Goal: Transaction & Acquisition: Purchase product/service

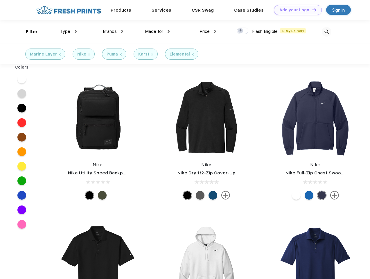
scroll to position [0, 0]
click at [296, 10] on link "Add your Logo Design Tool" at bounding box center [298, 10] width 48 height 10
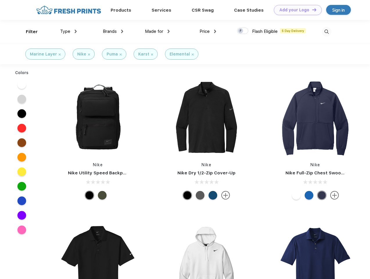
click at [0, 0] on div "Design Tool" at bounding box center [0, 0] width 0 height 0
click at [312, 10] on link "Add your Logo Design Tool" at bounding box center [298, 10] width 48 height 10
click at [28, 32] on div "Filter" at bounding box center [32, 31] width 12 height 7
click at [69, 31] on span "Type" at bounding box center [65, 31] width 10 height 5
click at [113, 31] on span "Brands" at bounding box center [110, 31] width 14 height 5
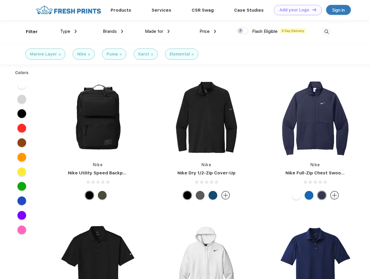
click at [157, 31] on span "Made for" at bounding box center [154, 31] width 18 height 5
click at [208, 31] on span "Price" at bounding box center [205, 31] width 10 height 5
click at [243, 31] on div at bounding box center [242, 31] width 11 height 6
click at [241, 31] on input "checkbox" at bounding box center [239, 29] width 4 height 4
click at [327, 32] on img at bounding box center [327, 32] width 10 height 10
